Goal: Information Seeking & Learning: Learn about a topic

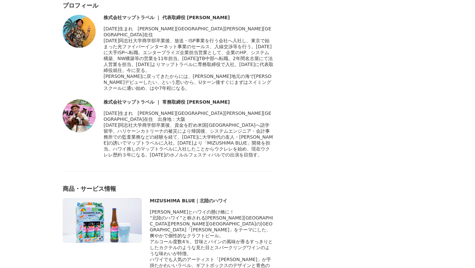
scroll to position [3120, 0]
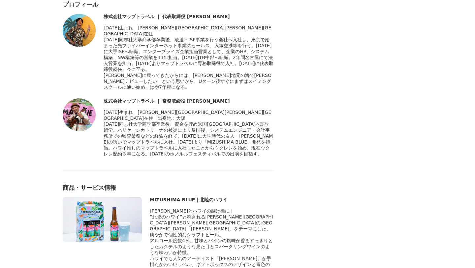
drag, startPoint x: 151, startPoint y: 65, endPoint x: 228, endPoint y: 68, distance: 77.3
click at [228, 197] on div "MIZUSHIMA BLUE｜北陸のハワイ" at bounding box center [212, 200] width 124 height 6
copy div "MIZUSHIMA BLUE｜北陸のハワイ"
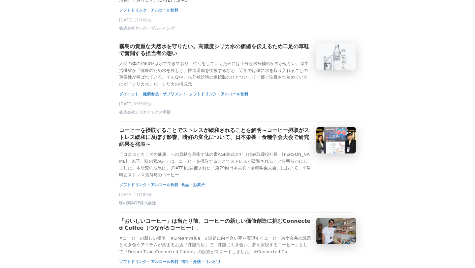
scroll to position [465, 0]
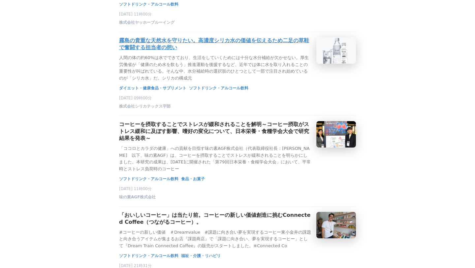
click at [210, 51] on h3 "霧島の貴重な天然水を守りたい。高濃度シリカ水の価値を伝えるため二足の草鞋で奮闘する担当者の想い" at bounding box center [215, 44] width 192 height 14
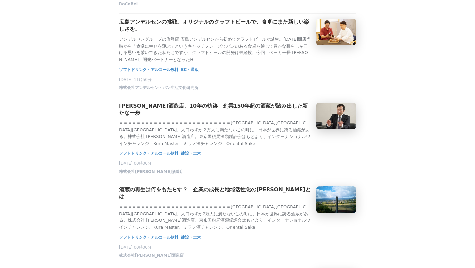
scroll to position [735, 0]
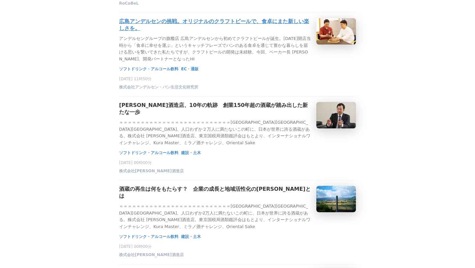
click at [162, 32] on h3 "広島アンデルセンの挑戦。オリジナルのクラフトビールで、食卓にまた新しい楽しさを。" at bounding box center [215, 25] width 192 height 14
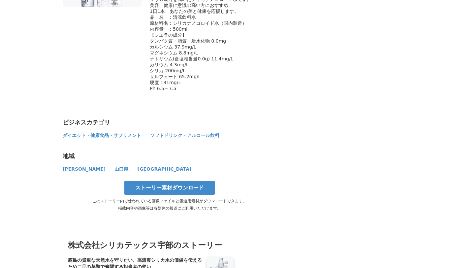
scroll to position [3595, 0]
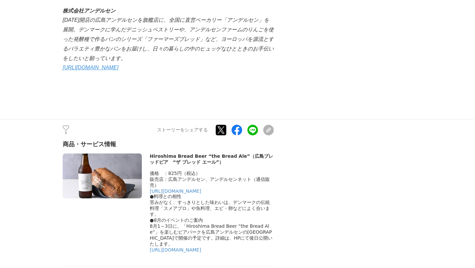
scroll to position [2231, 0]
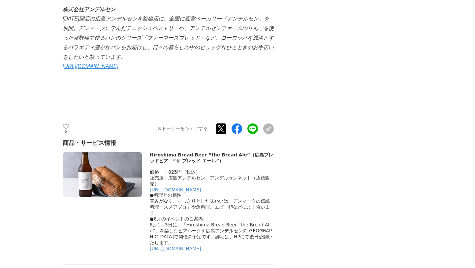
click at [168, 187] on link "https://www.andersen-net.jp/shop/g/g325841/" at bounding box center [175, 189] width 51 height 5
